Goal: Book appointment/travel/reservation

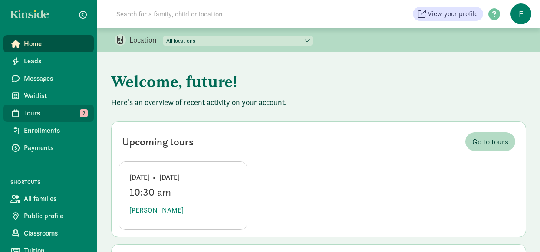
click at [49, 107] on link "Tours 2" at bounding box center [48, 113] width 90 height 17
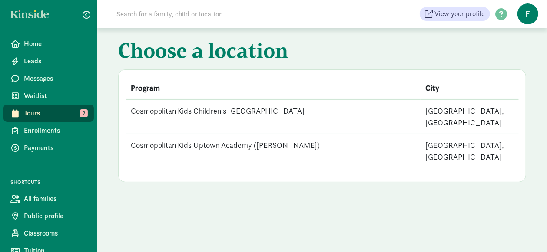
click at [167, 109] on td "Cosmopolitan Kids Children's [GEOGRAPHIC_DATA]" at bounding box center [272, 116] width 295 height 35
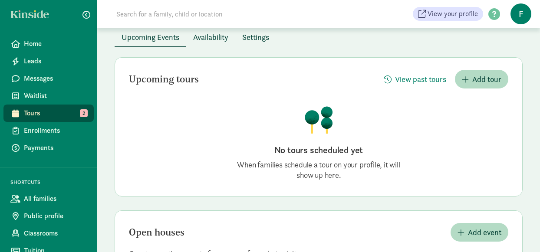
scroll to position [2, 0]
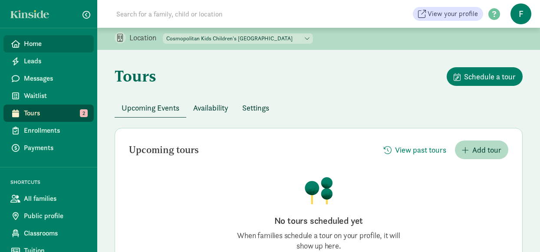
click at [43, 40] on span "Home" at bounding box center [55, 44] width 63 height 10
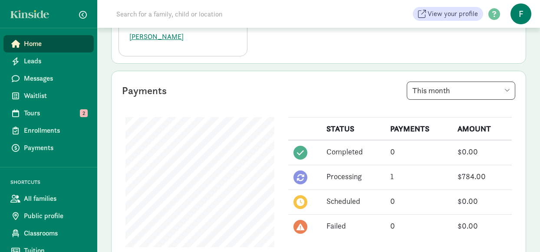
scroll to position [217, 0]
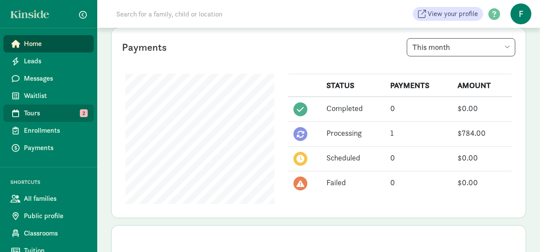
click at [47, 106] on link "Tours 2" at bounding box center [48, 113] width 90 height 17
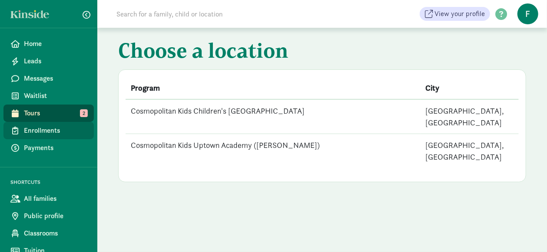
click at [63, 133] on span "Enrollments" at bounding box center [55, 130] width 63 height 10
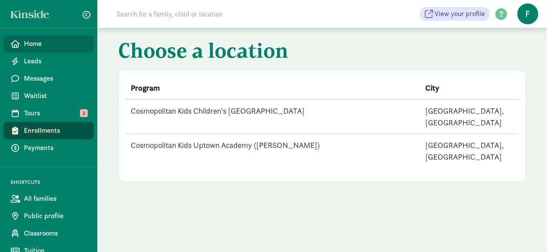
click at [35, 47] on span "Home" at bounding box center [55, 44] width 63 height 10
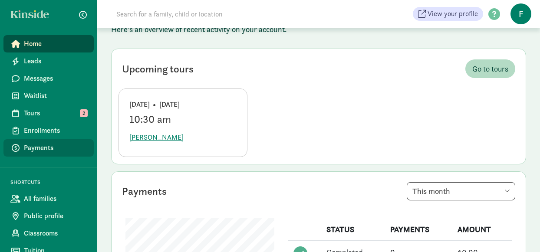
scroll to position [43, 0]
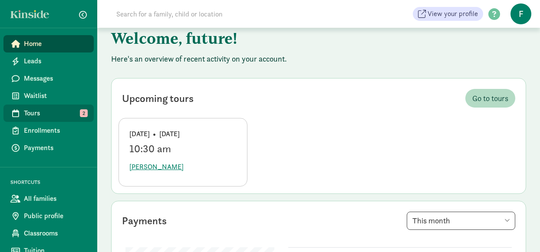
click at [61, 110] on span "Tours" at bounding box center [55, 113] width 63 height 10
